Goal: Navigation & Orientation: Find specific page/section

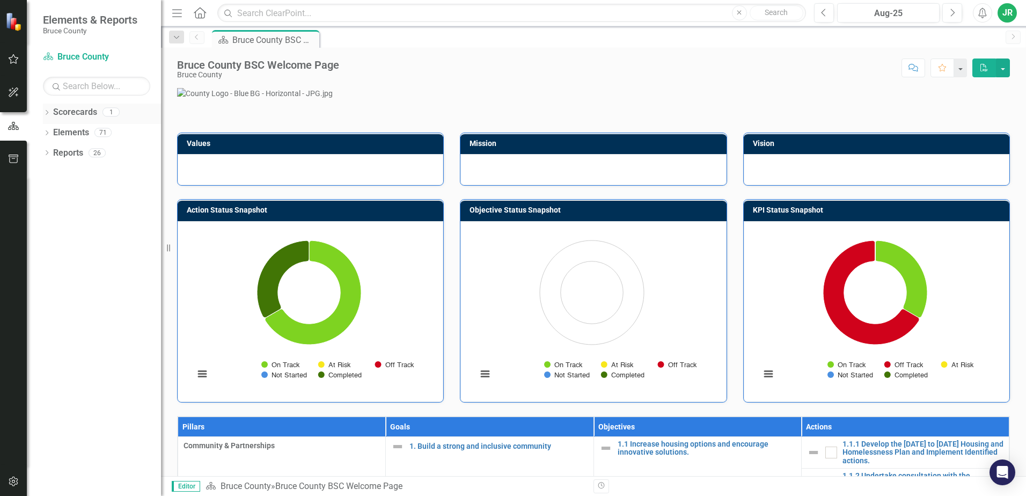
click at [83, 112] on link "Scorecards" at bounding box center [75, 112] width 44 height 12
click at [47, 113] on icon "Dropdown" at bounding box center [47, 114] width 8 height 6
click at [70, 134] on link "Bruce County" at bounding box center [110, 133] width 102 height 12
drag, startPoint x: 65, startPoint y: 151, endPoint x: 52, endPoint y: 151, distance: 12.9
click at [65, 151] on link "Elements" at bounding box center [71, 153] width 36 height 12
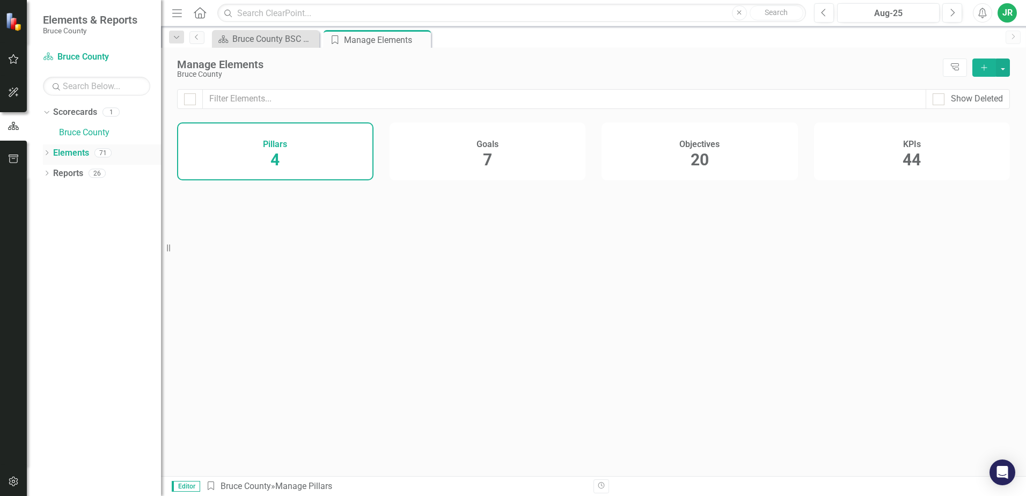
click at [45, 151] on icon "Dropdown" at bounding box center [47, 154] width 8 height 6
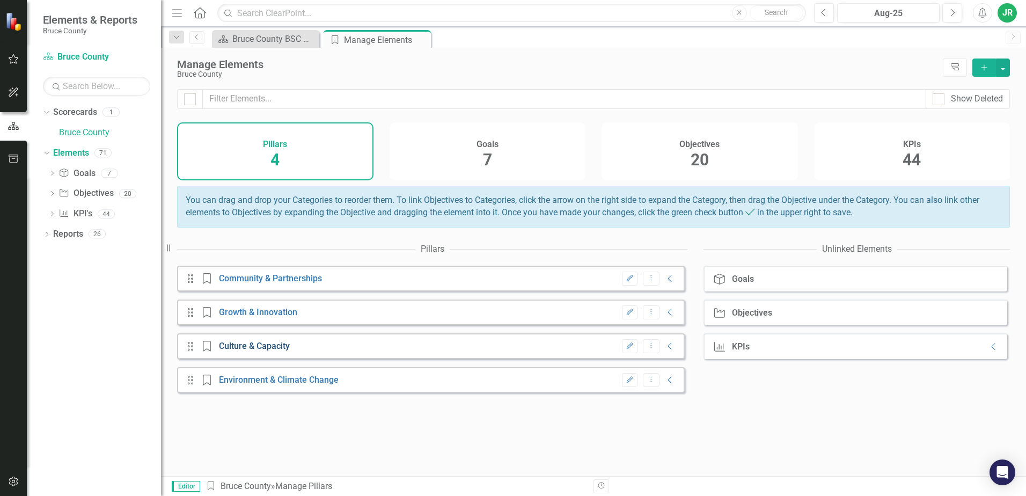
click at [242, 351] on link "Culture & Capacity" at bounding box center [254, 346] width 71 height 10
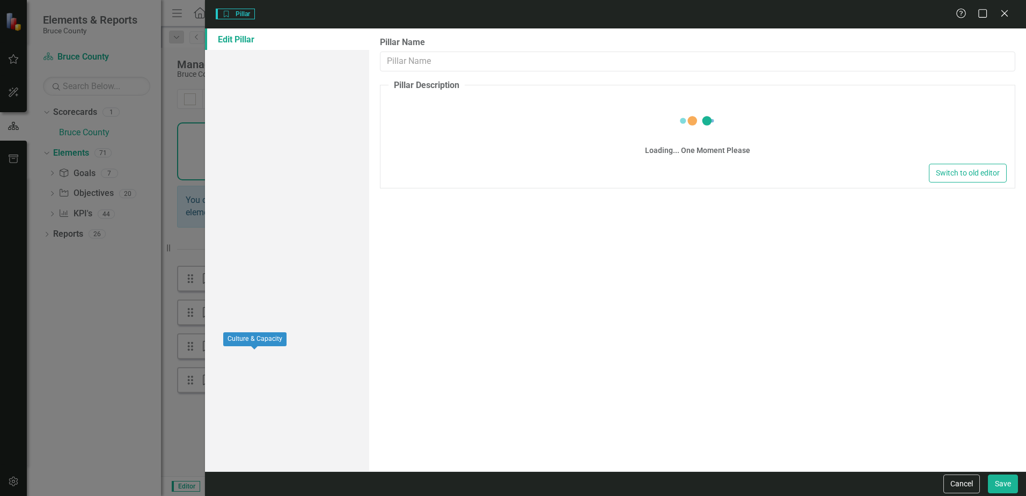
type input "Culture & Capacity"
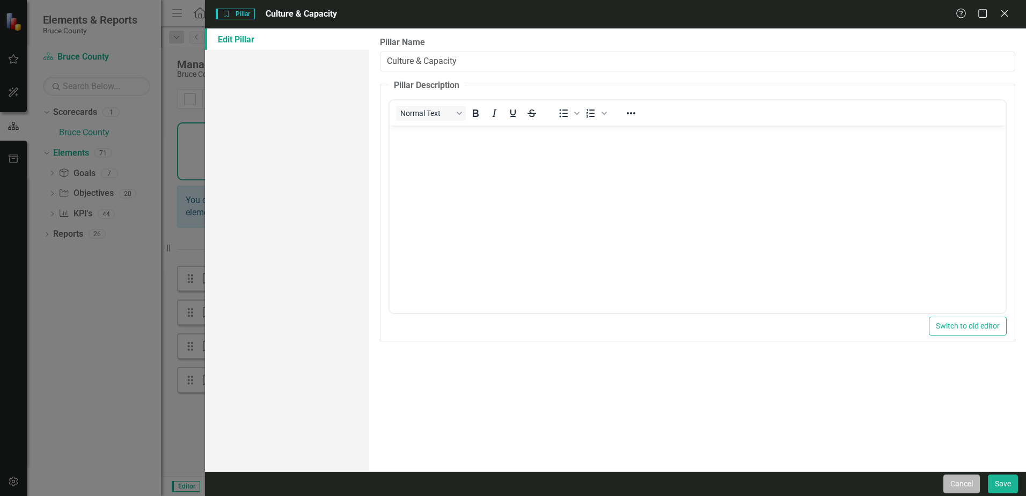
click at [958, 485] on button "Cancel" at bounding box center [961, 483] width 36 height 19
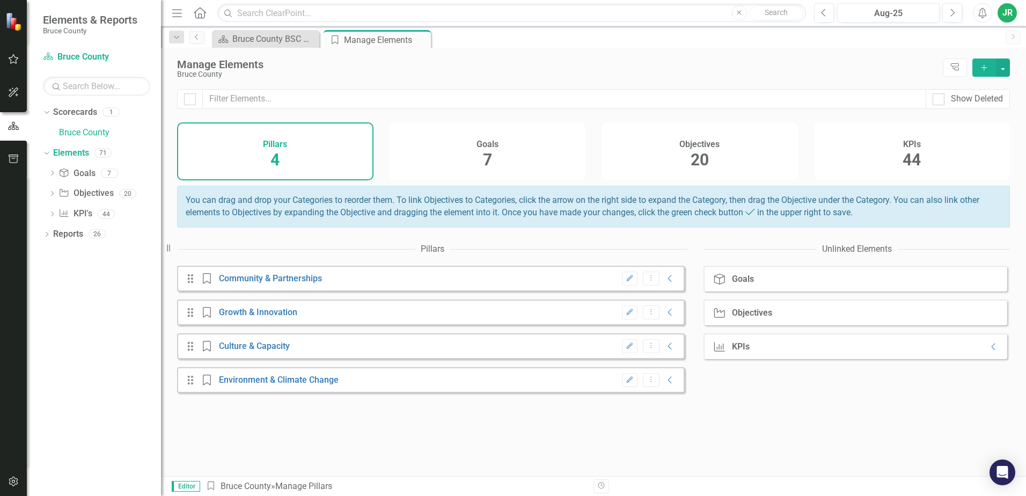
click at [481, 158] on div "Goals 7" at bounding box center [488, 151] width 196 height 58
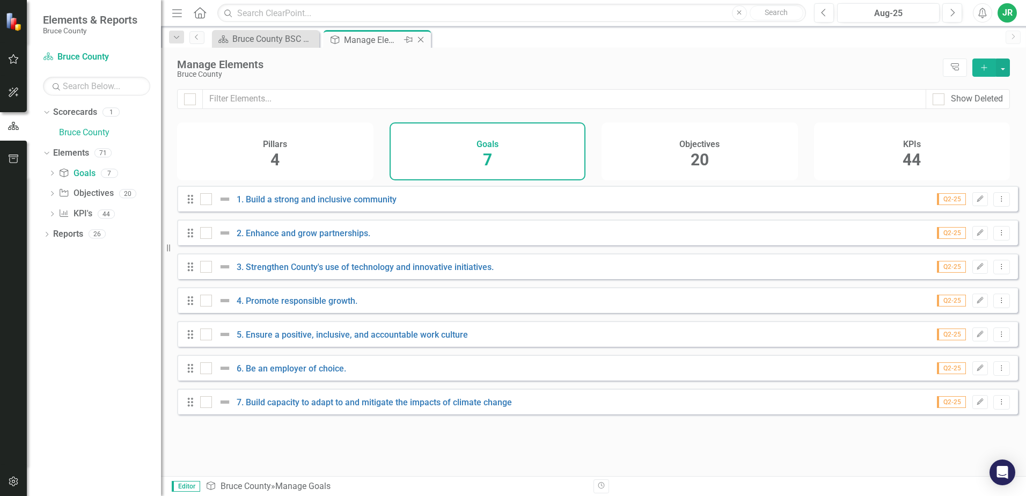
click at [374, 42] on div "Manage Elements" at bounding box center [372, 39] width 57 height 13
click at [248, 38] on div "Bruce County BSC Welcome Page" at bounding box center [267, 38] width 71 height 13
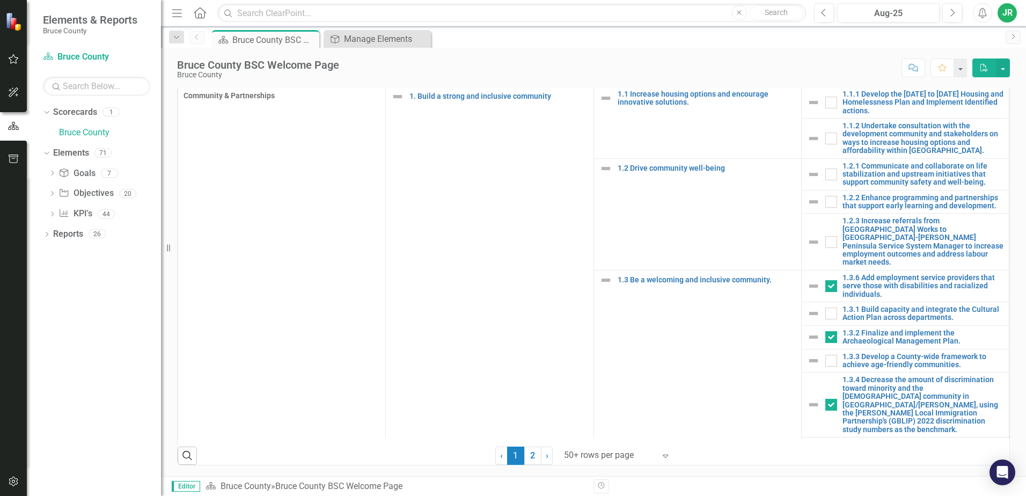
scroll to position [691, 0]
click at [529, 455] on link "2" at bounding box center [532, 456] width 17 height 18
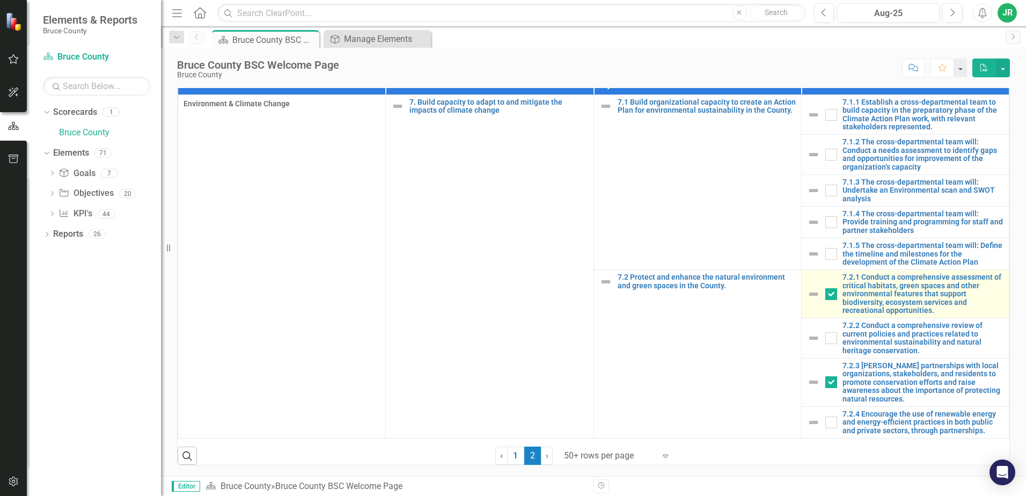
checkbox input "false"
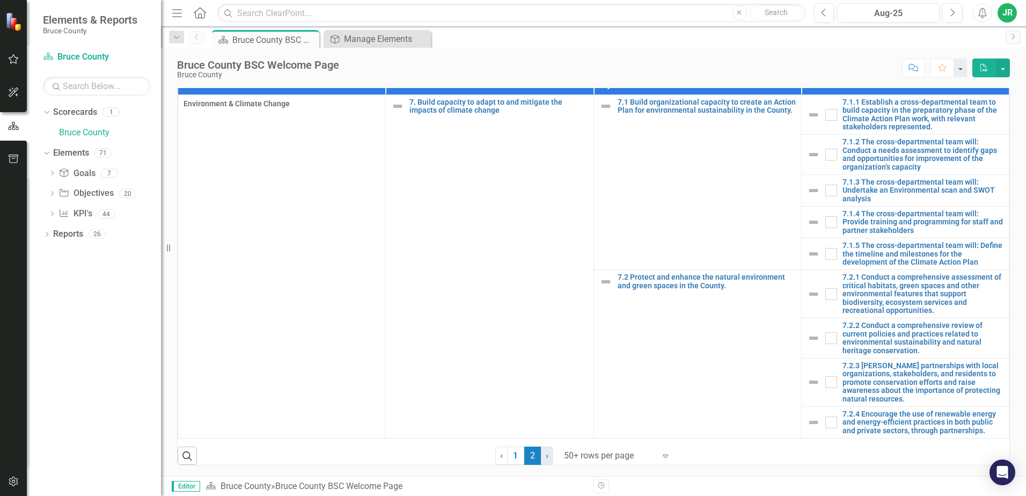
click at [546, 457] on link "› Next" at bounding box center [547, 456] width 12 height 18
click at [541, 456] on link "› Next" at bounding box center [547, 456] width 12 height 18
click at [660, 457] on icon "Expand" at bounding box center [665, 455] width 11 height 9
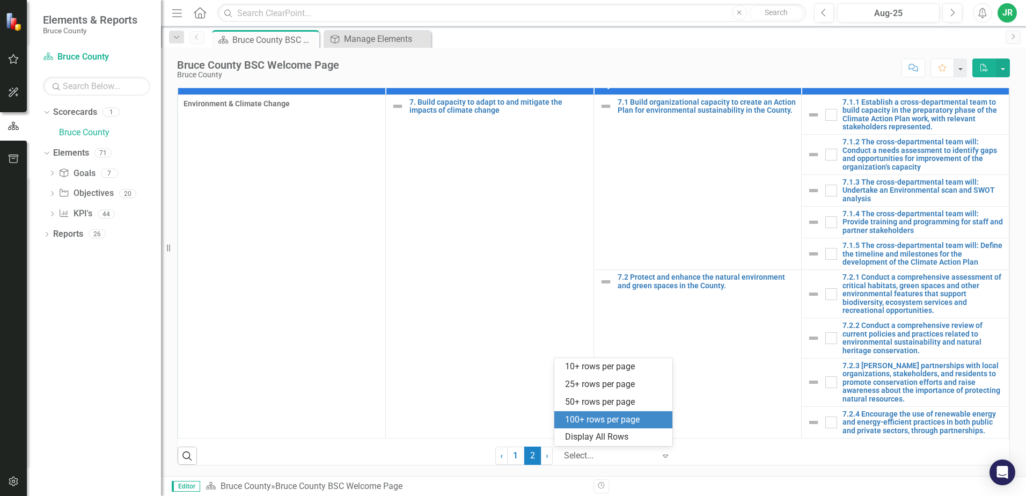
click at [634, 421] on div "100+ rows per page" at bounding box center [615, 420] width 101 height 12
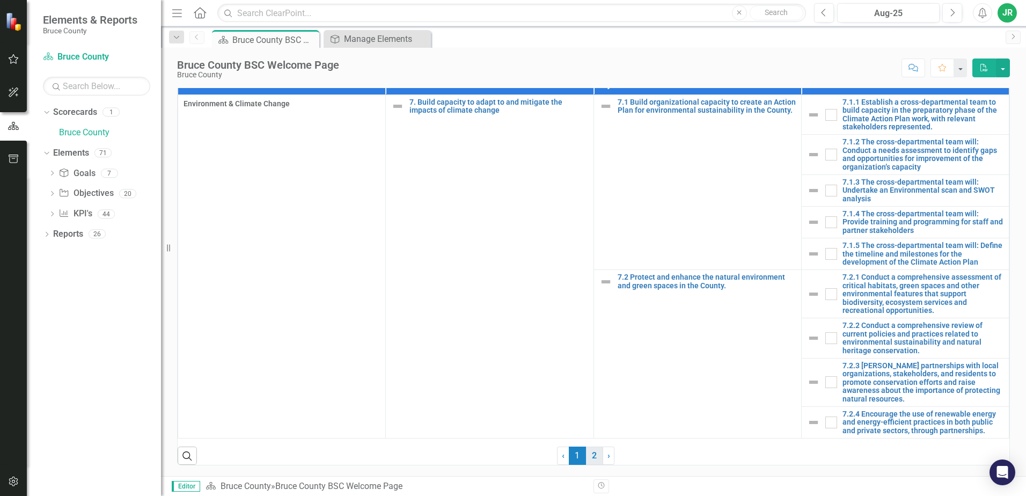
click at [587, 457] on link "2" at bounding box center [594, 456] width 17 height 18
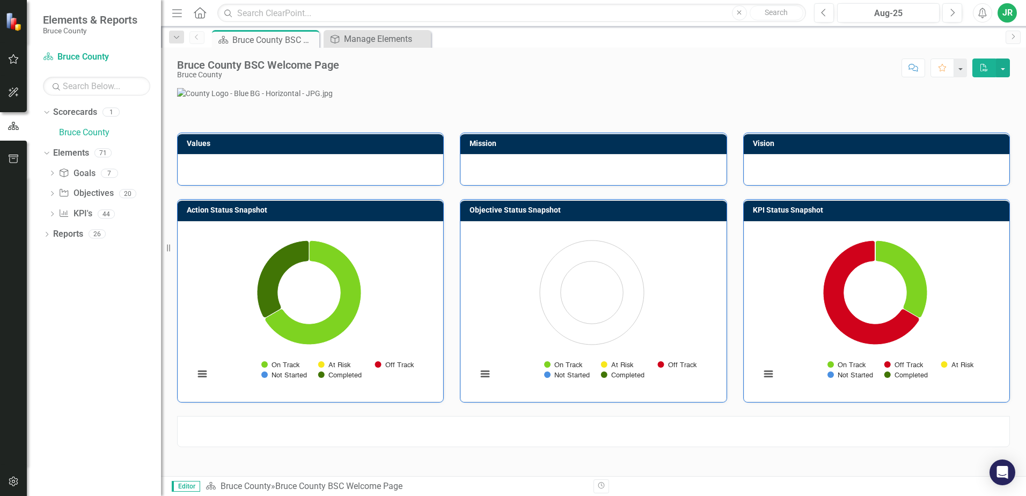
scroll to position [323, 0]
click at [266, 487] on link "Bruce County" at bounding box center [246, 486] width 50 height 10
click at [386, 39] on div "Manage Elements" at bounding box center [379, 38] width 71 height 13
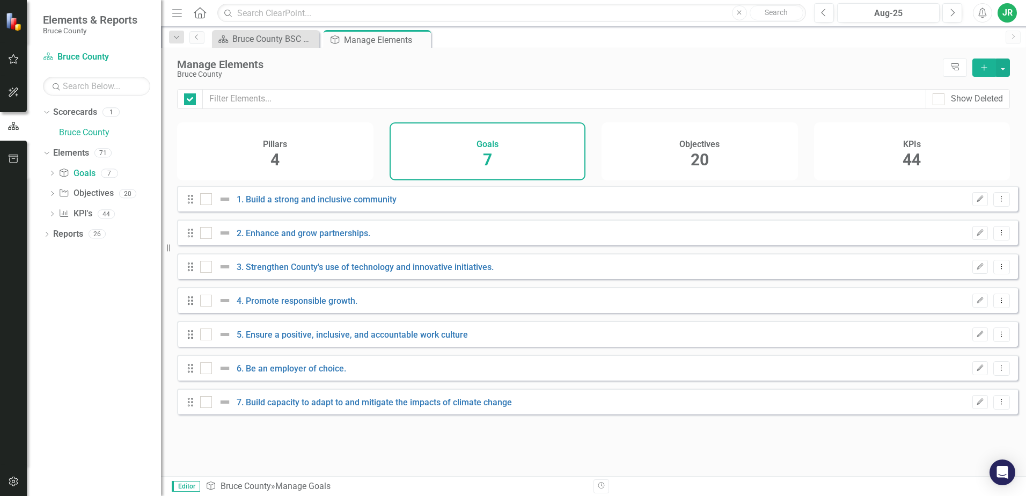
checkbox input "false"
click at [288, 340] on link "5. Ensure a positive, inclusive, and accountable work culture" at bounding box center [352, 335] width 231 height 10
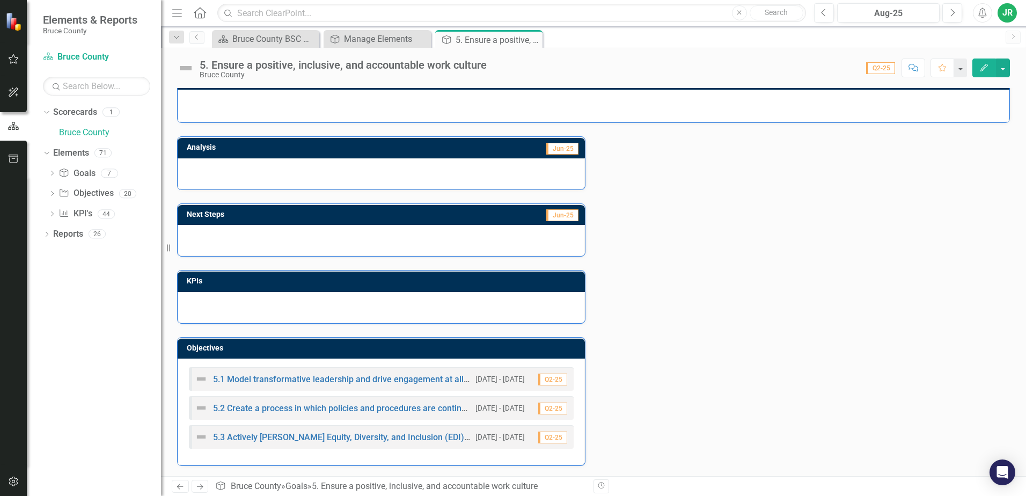
scroll to position [20, 0]
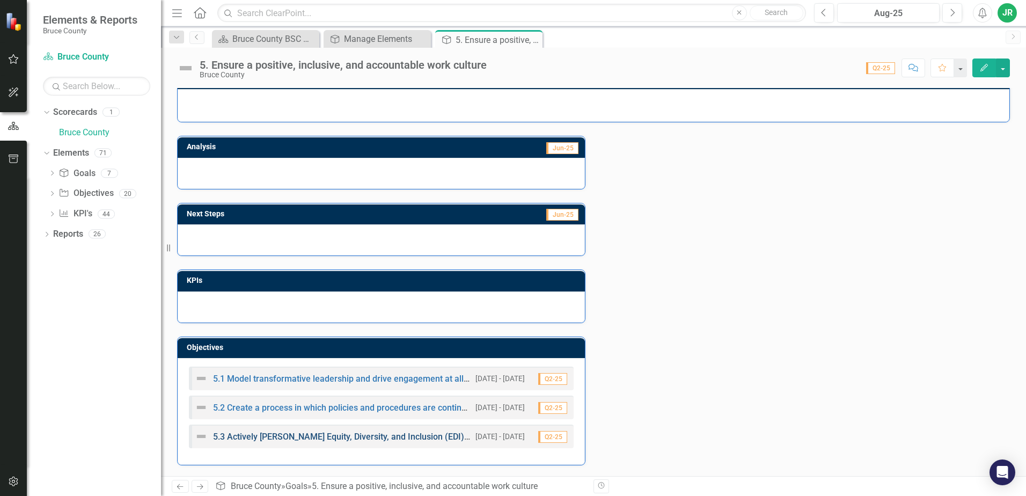
click at [358, 436] on link "5.3 Actively [PERSON_NAME] Equity, Diversity, and Inclusion (EDI) in all aspect…" at bounding box center [389, 436] width 352 height 10
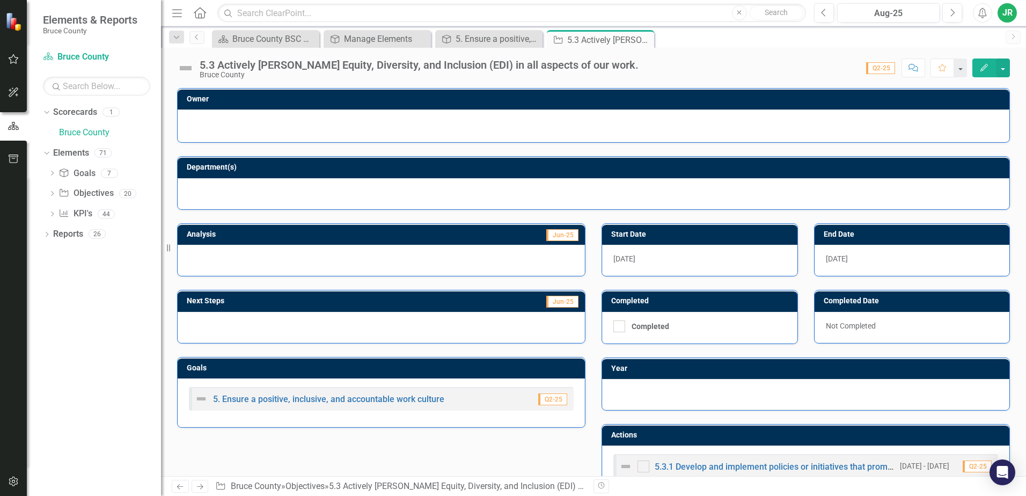
checkbox input "true"
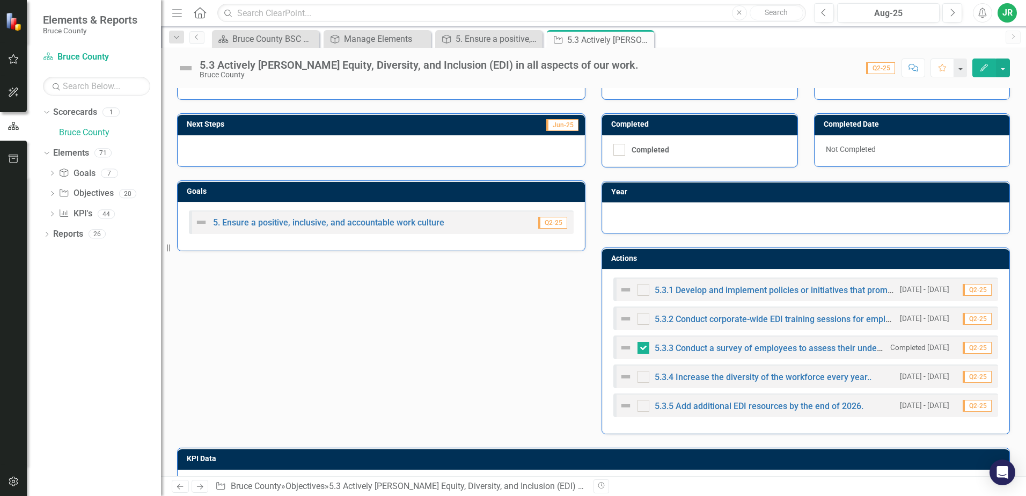
scroll to position [173, 0]
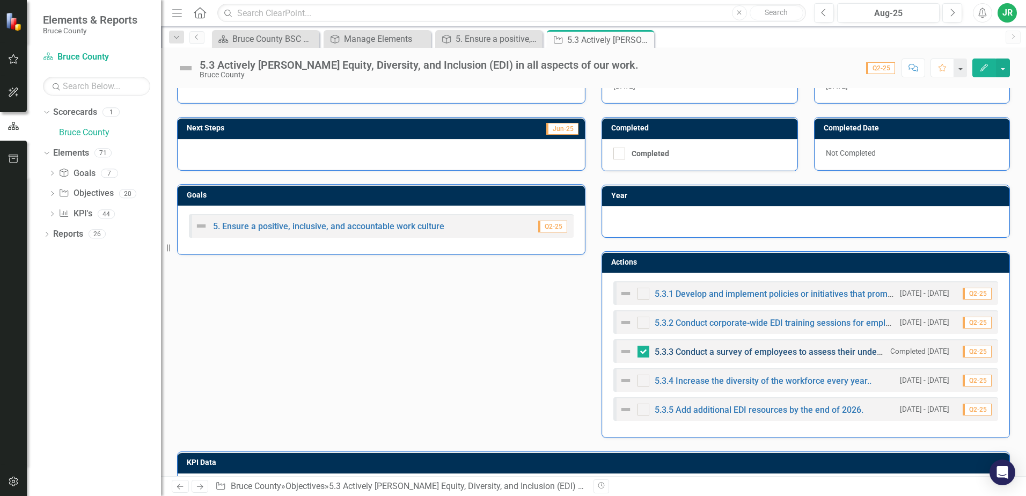
click at [740, 354] on link "5.3.3 Conduct a survey of employees to assess their understanding of and commit…" at bounding box center [856, 352] width 403 height 10
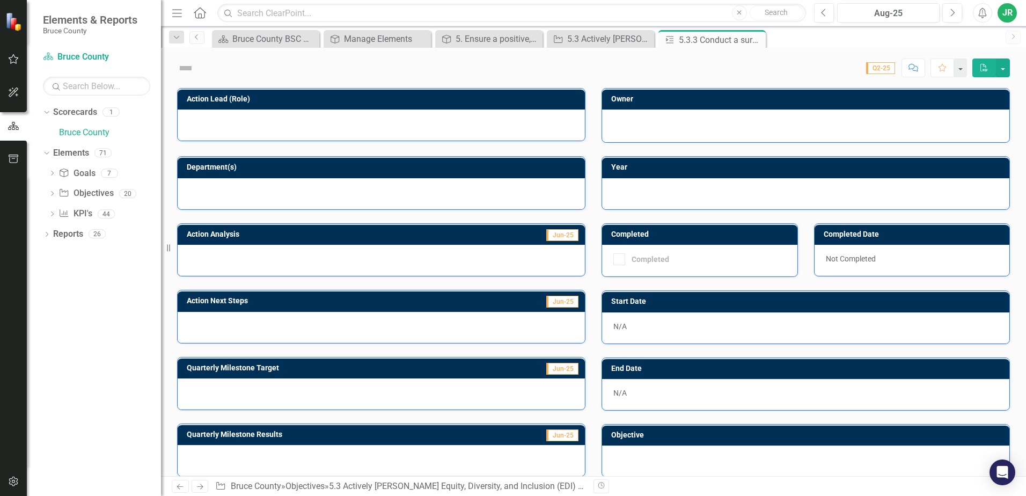
checkbox input "true"
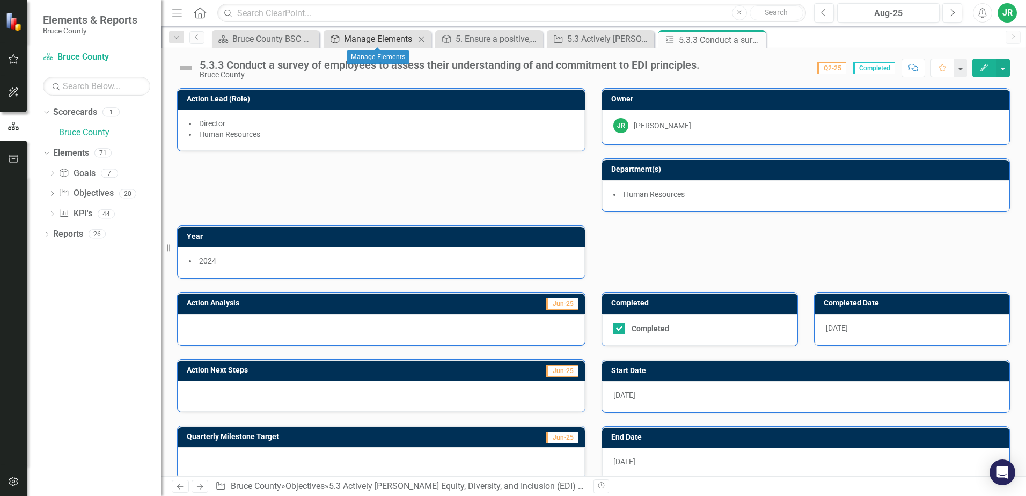
click at [399, 38] on div "Manage Elements" at bounding box center [379, 38] width 71 height 13
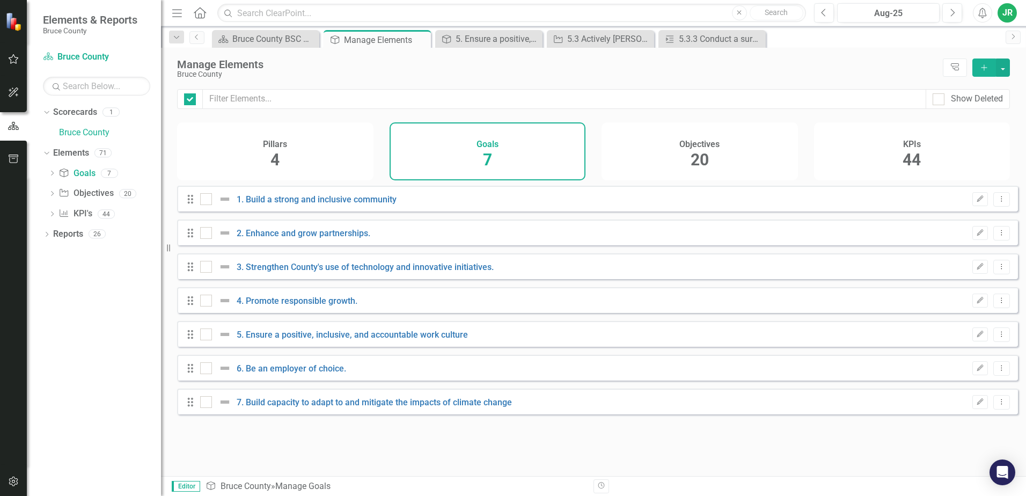
checkbox input "false"
click at [348, 340] on link "5. Ensure a positive, inclusive, and accountable work culture" at bounding box center [352, 335] width 231 height 10
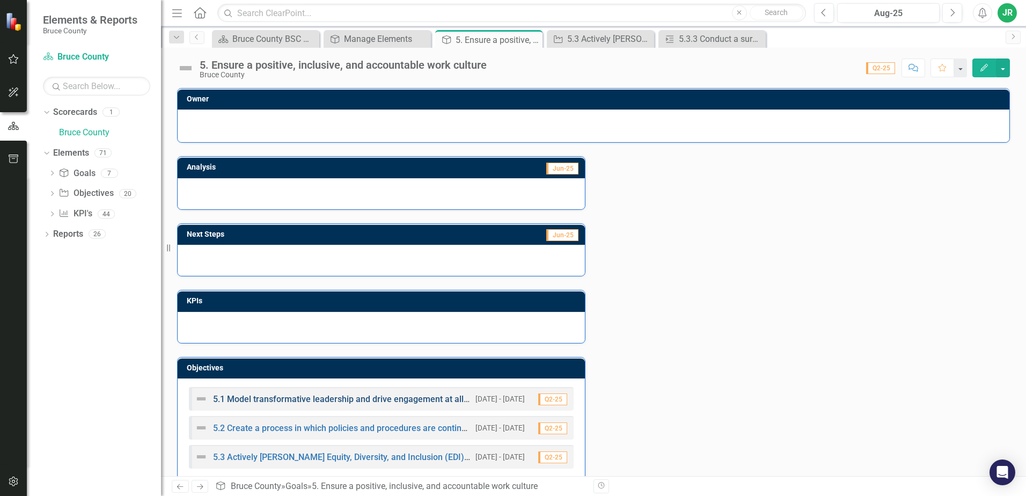
click at [276, 403] on link "5.1 Model transformative leadership and drive engagement at all levels of the o…" at bounding box center [389, 399] width 353 height 10
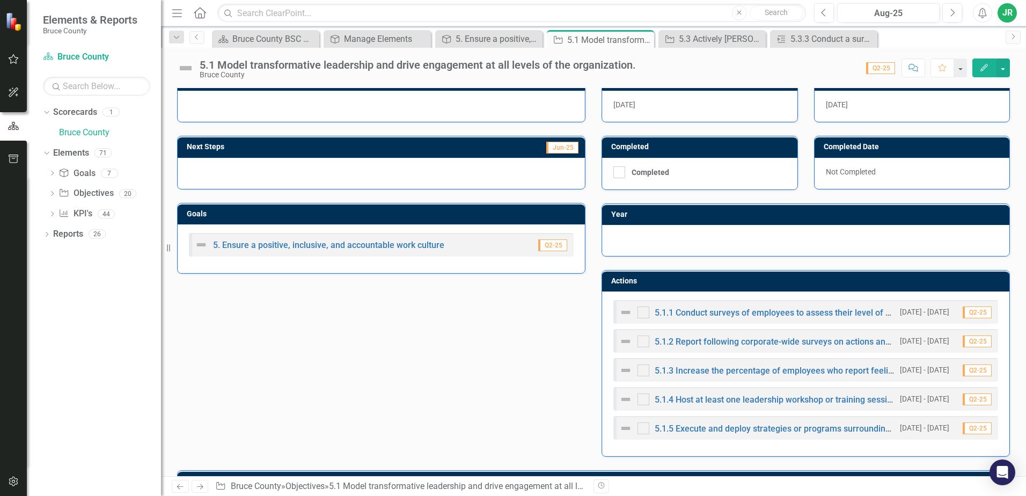
scroll to position [156, 0]
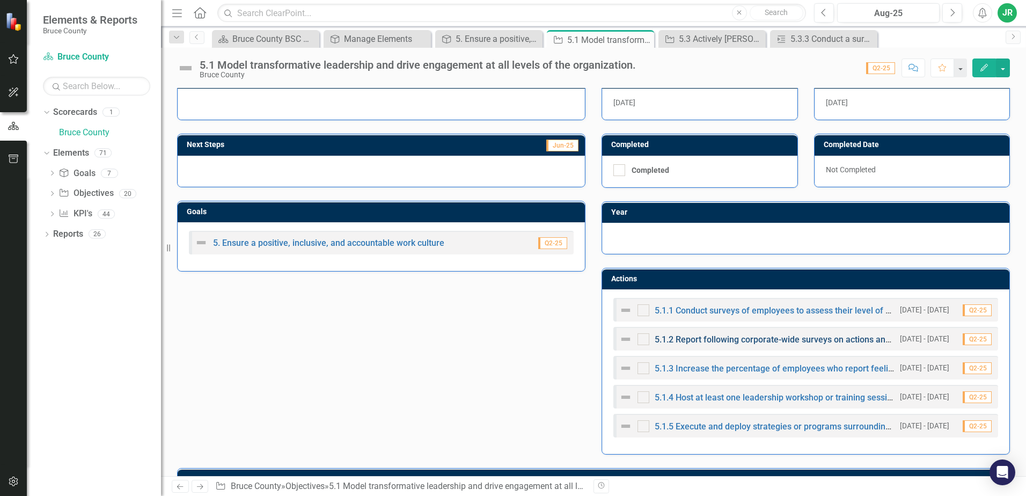
click at [824, 339] on link "5.1.2 Report following corporate-wide surveys on actions and outcomes for furth…" at bounding box center [870, 339] width 430 height 10
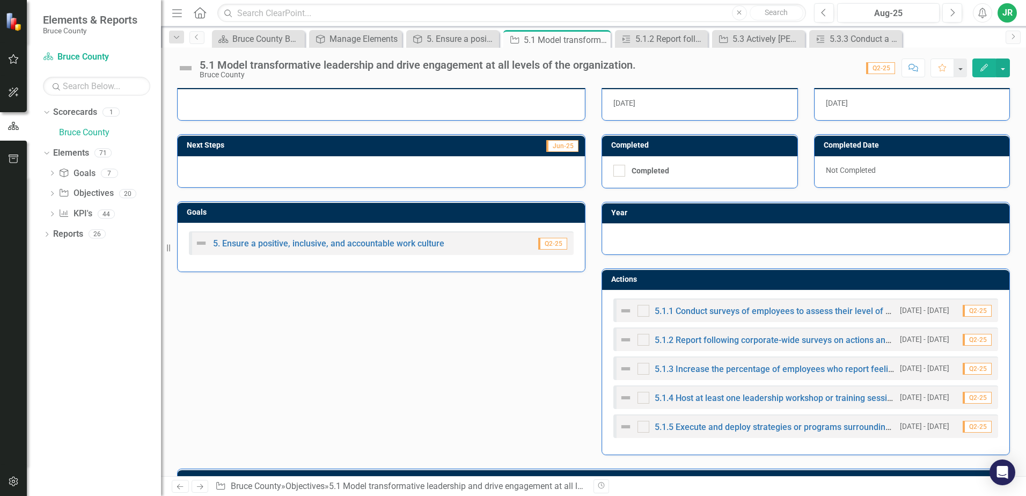
scroll to position [170, 0]
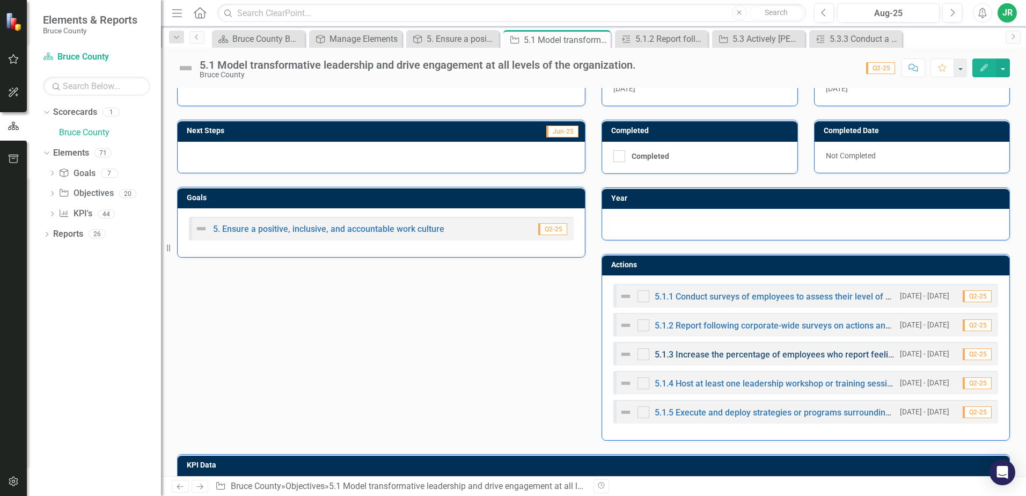
click at [770, 356] on link "5.1.3 Increase the percentage of employees who report feeling heard and valued …" at bounding box center [851, 354] width 393 height 10
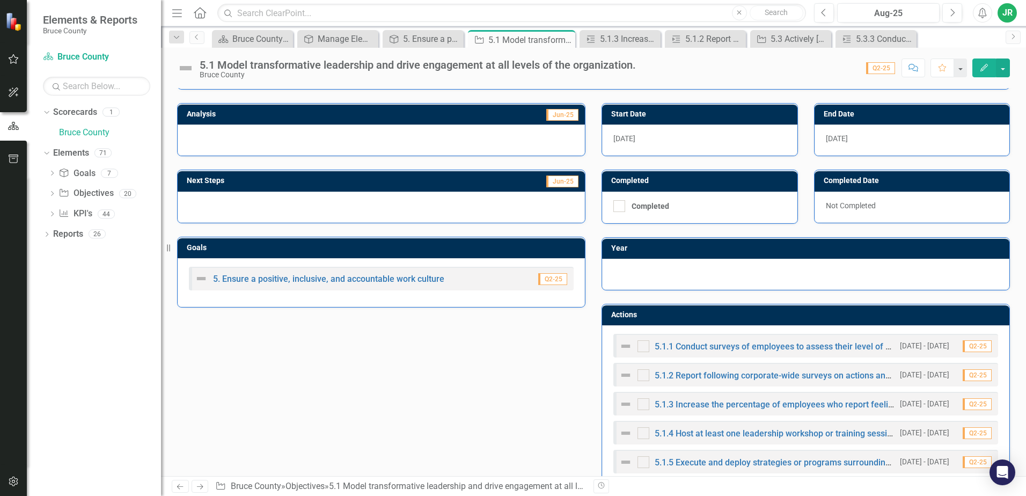
scroll to position [140, 0]
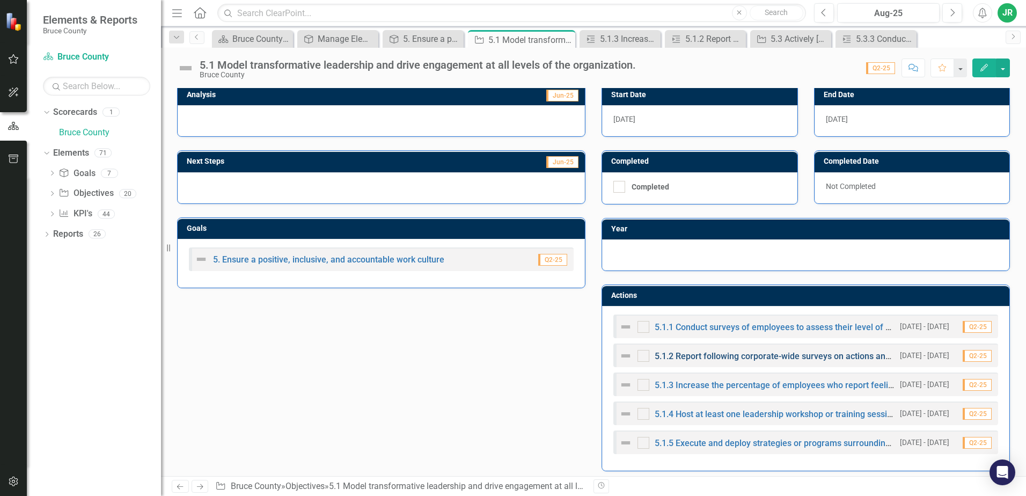
click at [770, 354] on link "5.1.2 Report following corporate-wide surveys on actions and outcomes for furth…" at bounding box center [870, 356] width 430 height 10
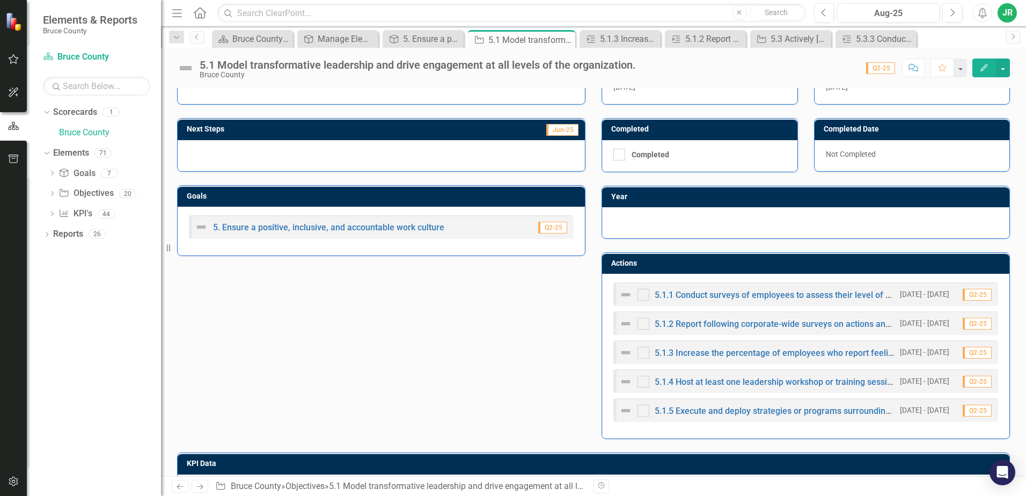
scroll to position [177, 0]
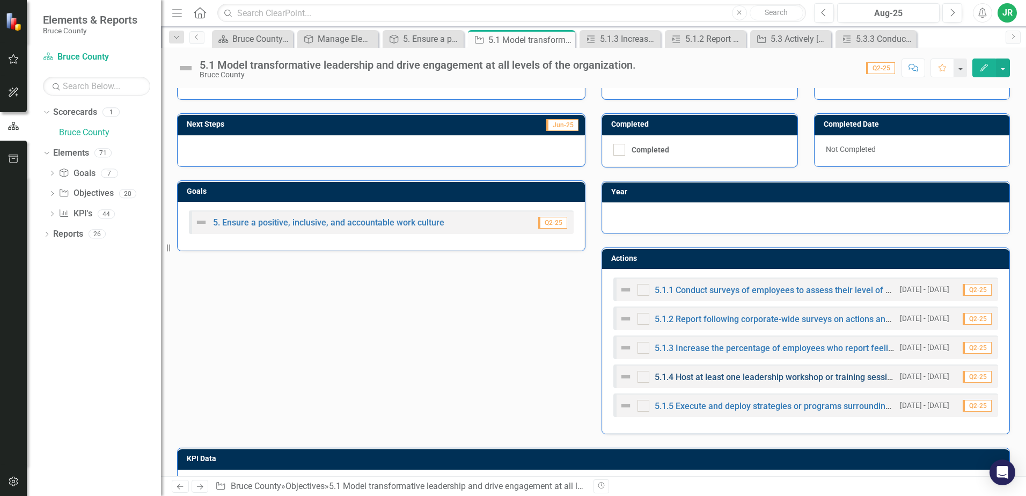
click at [785, 379] on link "5.1.4 Host at least one leadership workshop or training session for managers an…" at bounding box center [857, 377] width 405 height 10
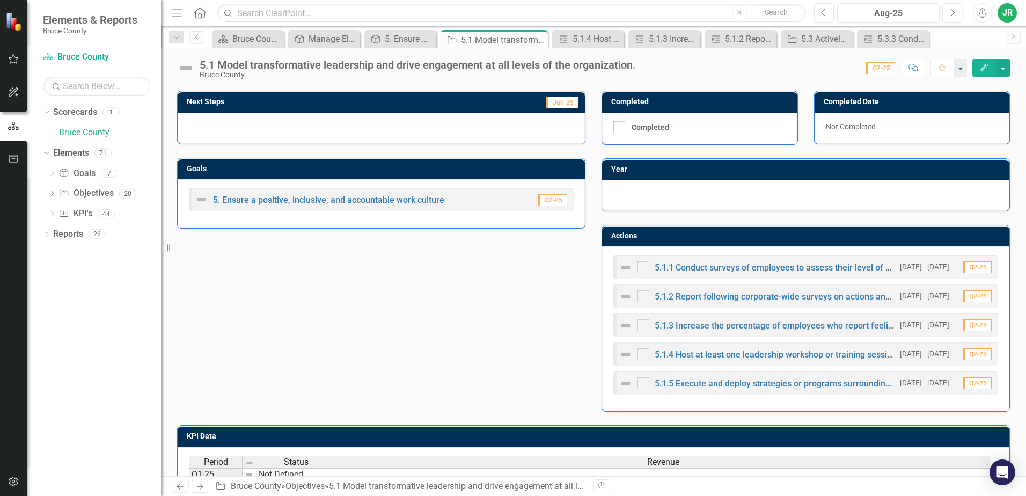
scroll to position [223, 0]
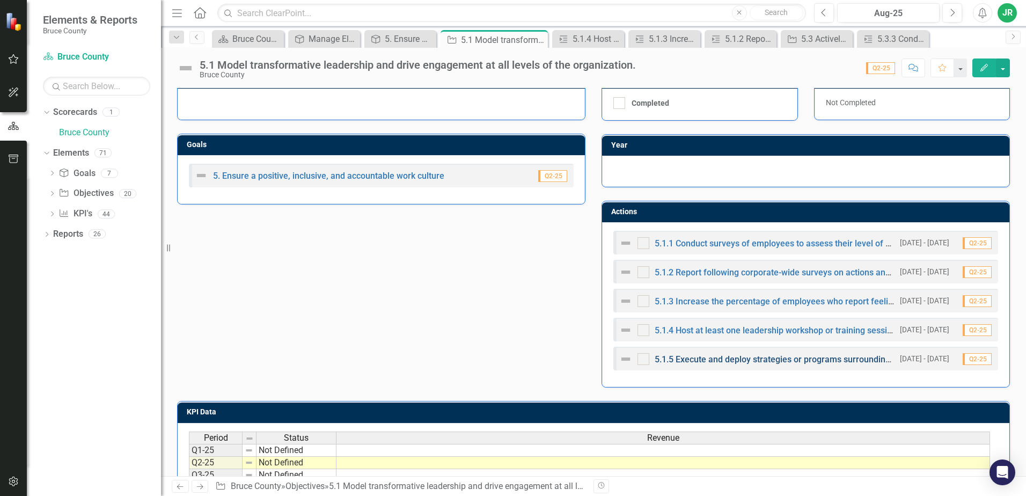
click at [767, 360] on link "5.1.5 Execute and deploy strategies or programs surrounding engagement and well…" at bounding box center [828, 359] width 347 height 10
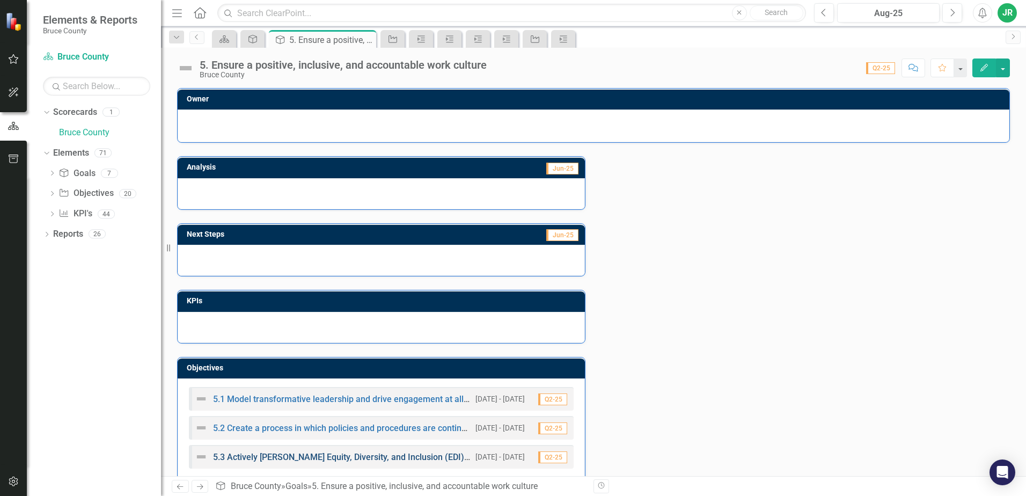
click at [275, 458] on link "5.3 Actively [PERSON_NAME] Equity, Diversity, and Inclusion (EDI) in all aspect…" at bounding box center [389, 457] width 352 height 10
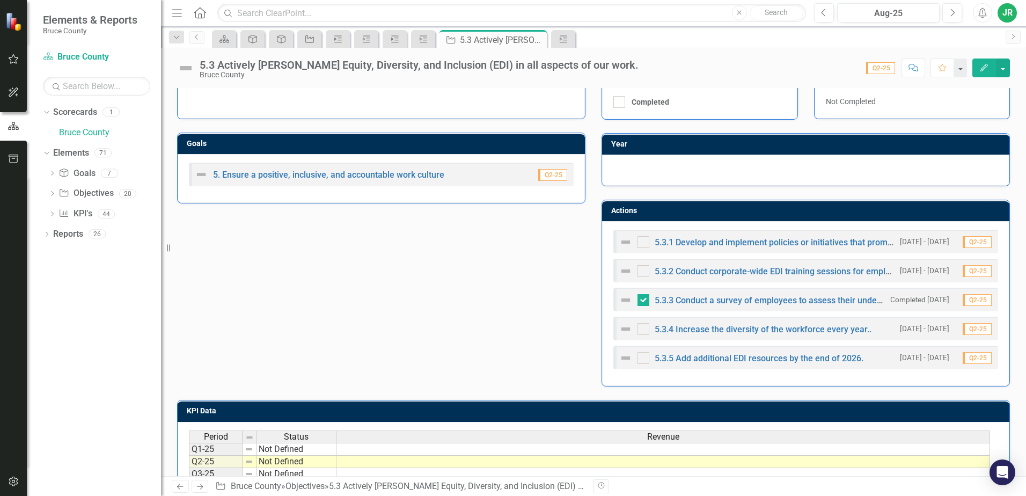
scroll to position [237, 0]
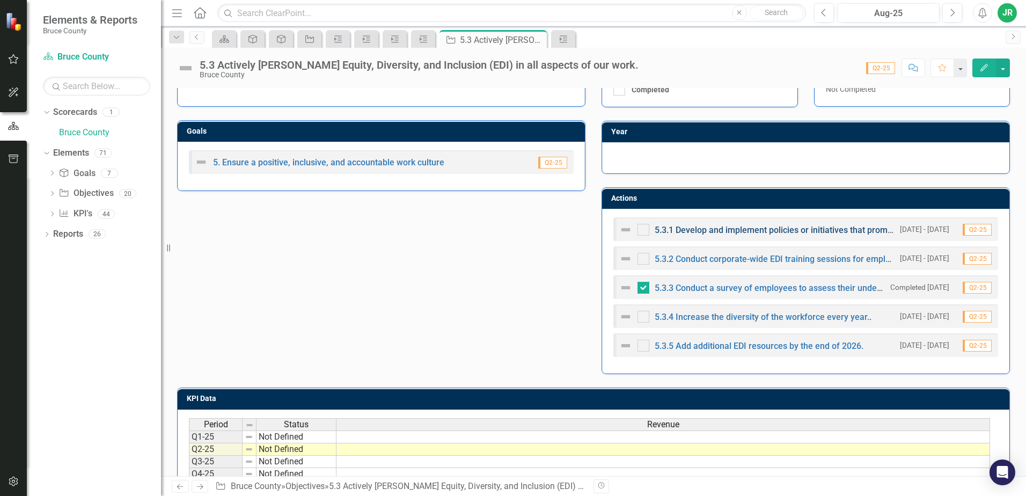
click at [769, 231] on link "5.3.1 Develop and implement policies or initiatives that promote EDI in recruit…" at bounding box center [874, 230] width 438 height 10
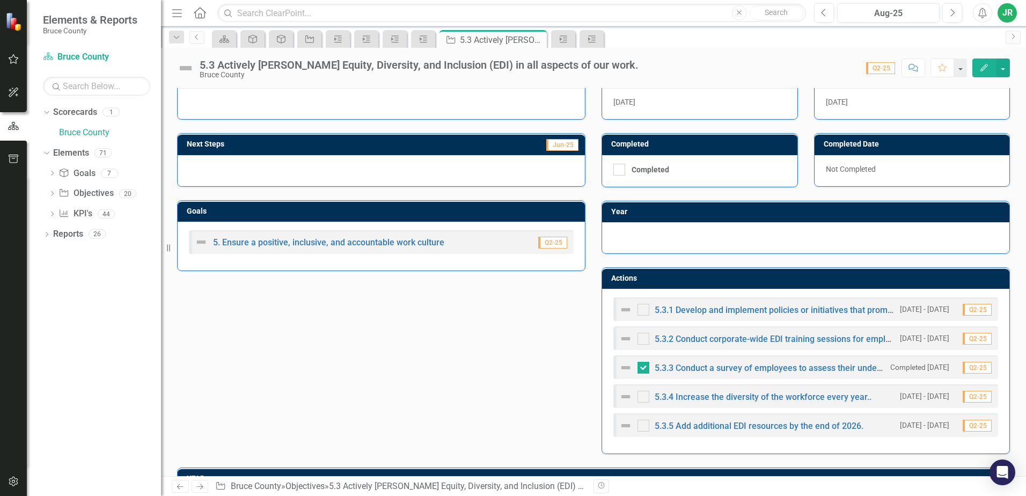
scroll to position [158, 0]
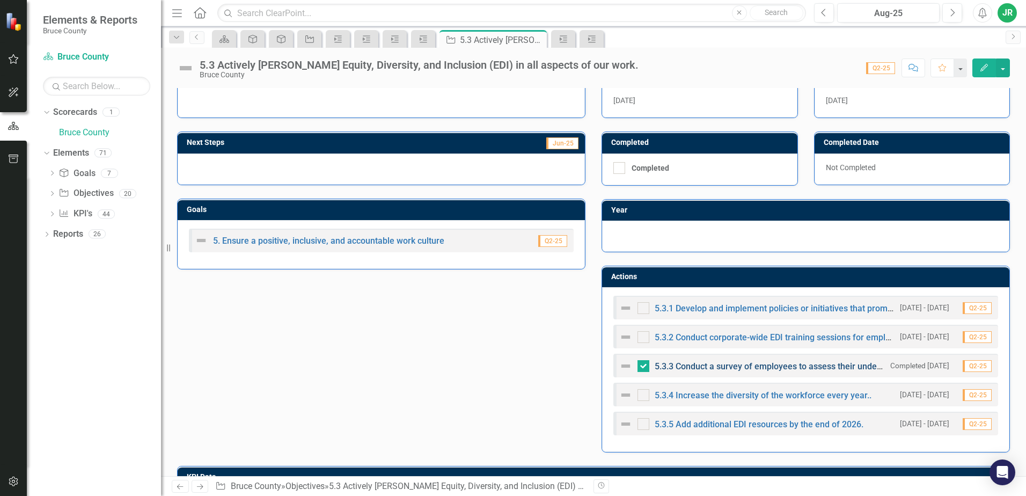
click at [735, 365] on link "5.3.3 Conduct a survey of employees to assess their understanding of and commit…" at bounding box center [856, 366] width 403 height 10
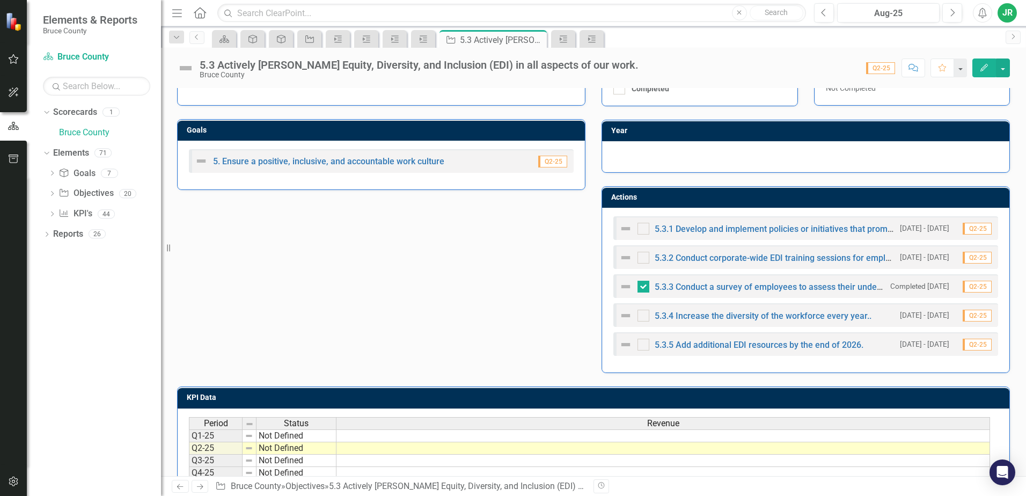
scroll to position [224, 0]
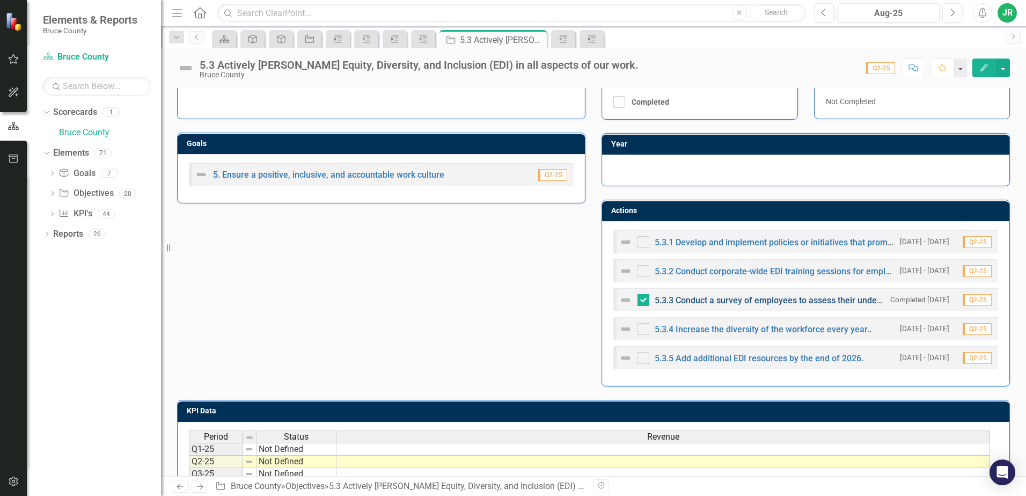
click at [788, 297] on link "5.3.3 Conduct a survey of employees to assess their understanding of and commit…" at bounding box center [856, 300] width 403 height 10
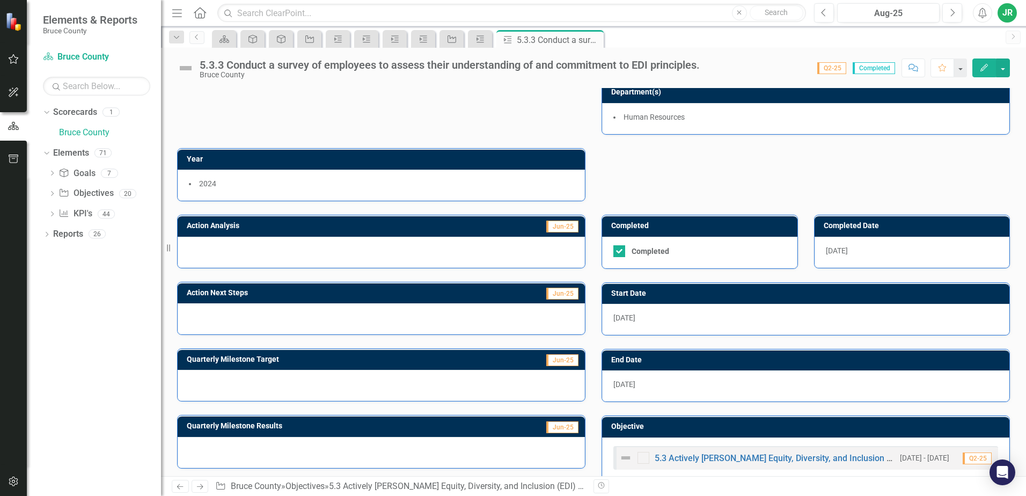
scroll to position [99, 0]
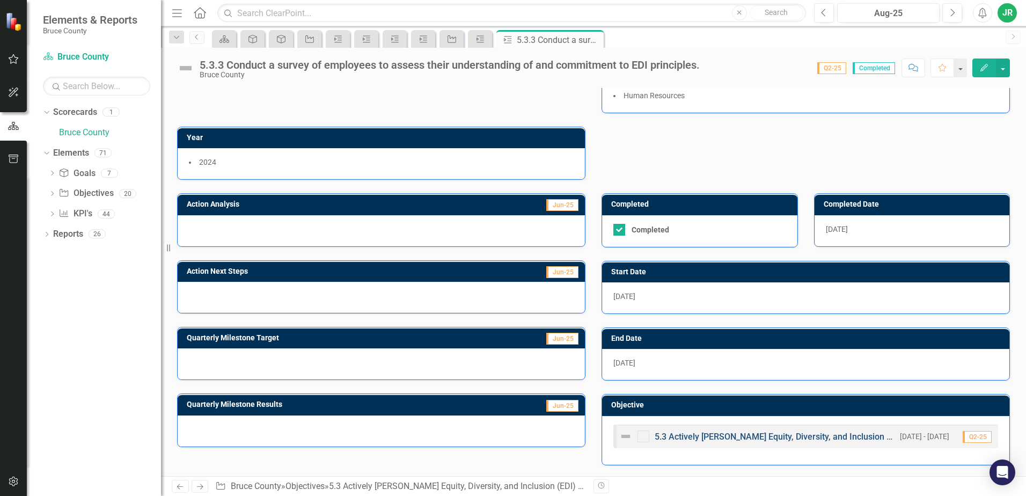
click at [833, 440] on link "5.3 Actively [PERSON_NAME] Equity, Diversity, and Inclusion (EDI) in all aspect…" at bounding box center [831, 436] width 352 height 10
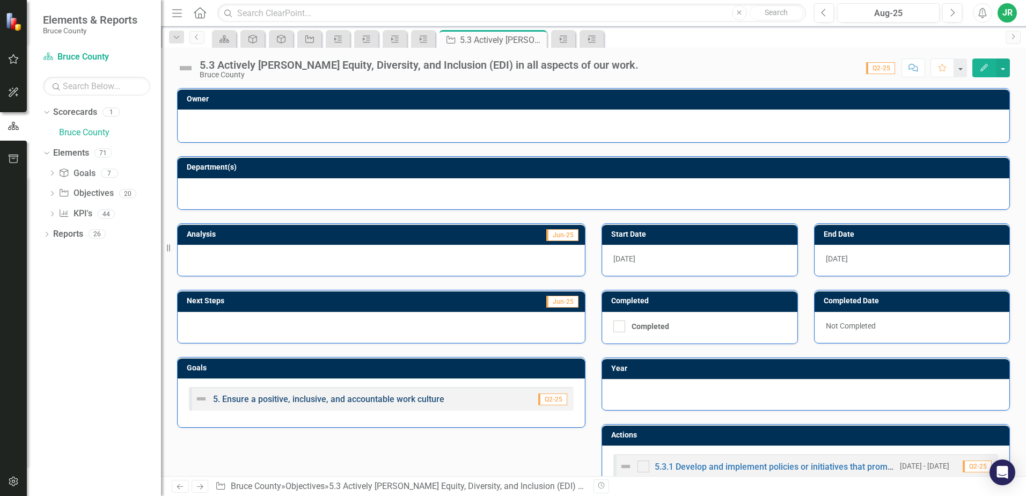
click at [405, 399] on link "5. Ensure a positive, inclusive, and accountable work culture" at bounding box center [328, 399] width 231 height 10
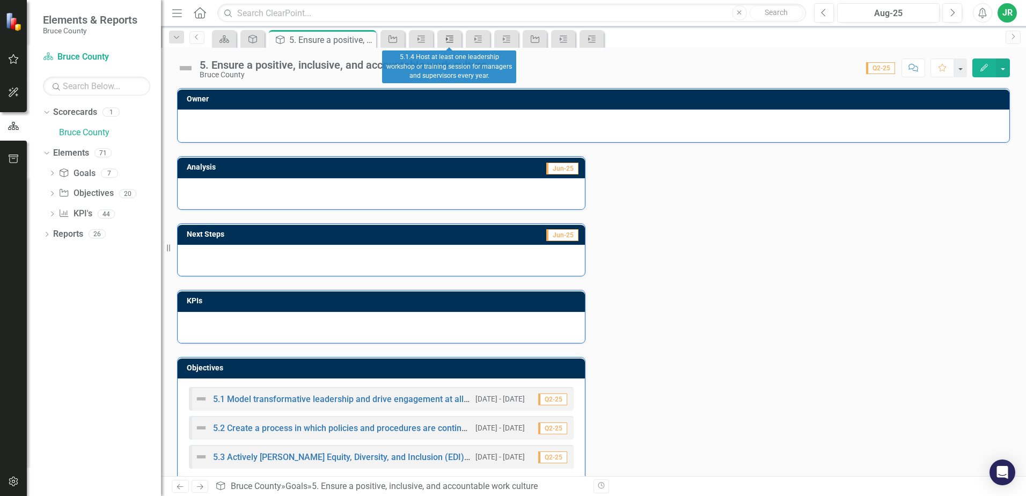
click at [452, 39] on icon "Action" at bounding box center [449, 39] width 11 height 9
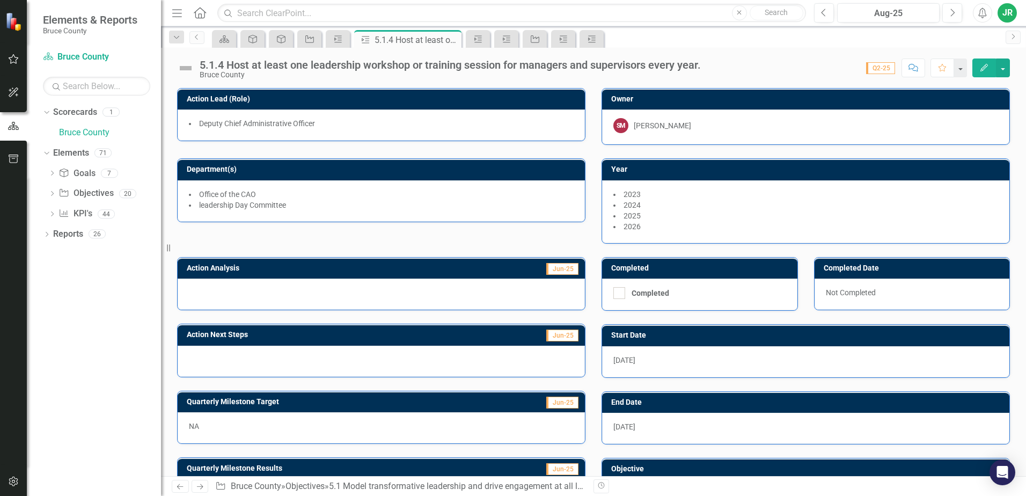
click at [175, 10] on icon "button" at bounding box center [177, 13] width 10 height 8
